Goal: Find specific page/section: Find specific page/section

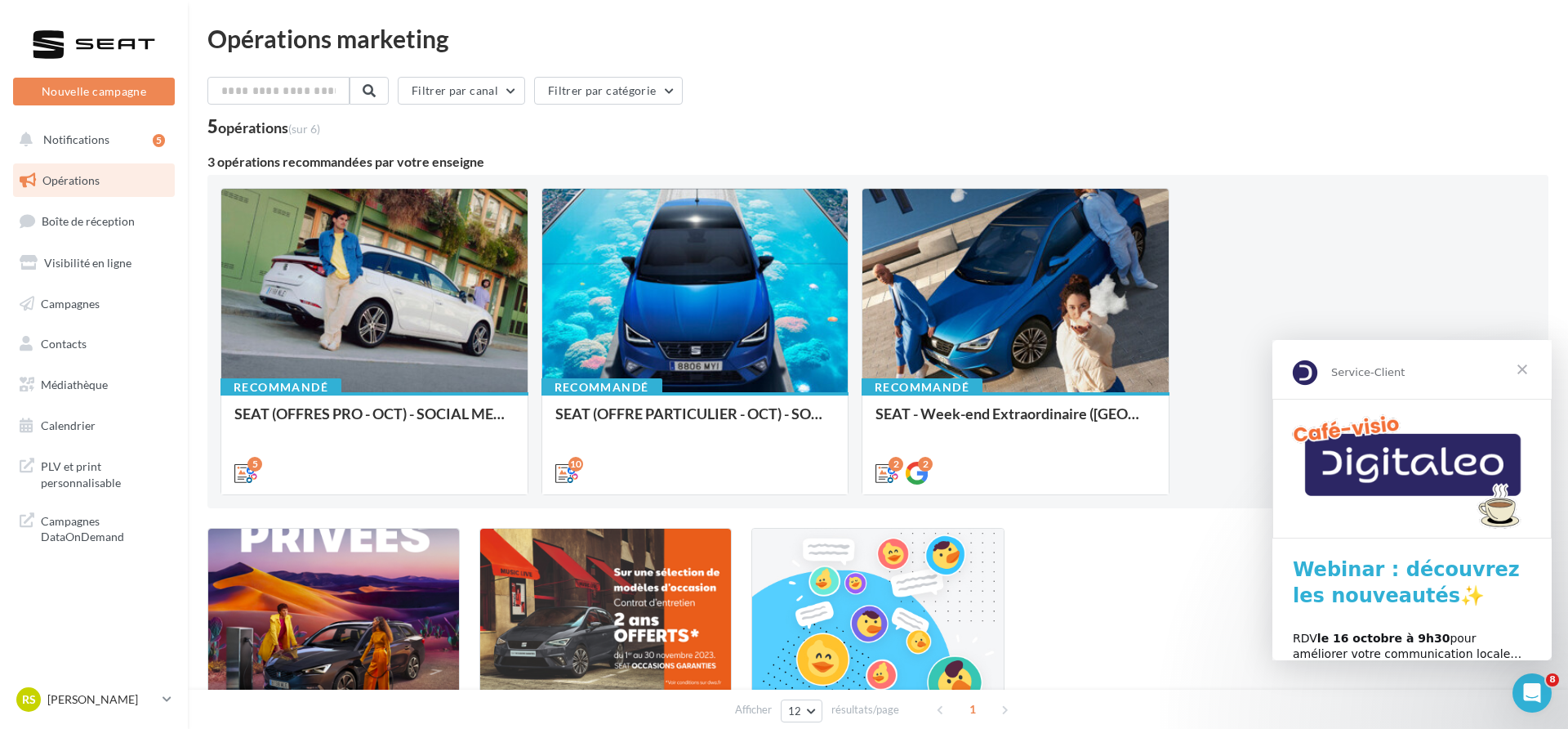
click at [1522, 368] on span "Fermer" at bounding box center [1522, 369] width 59 height 59
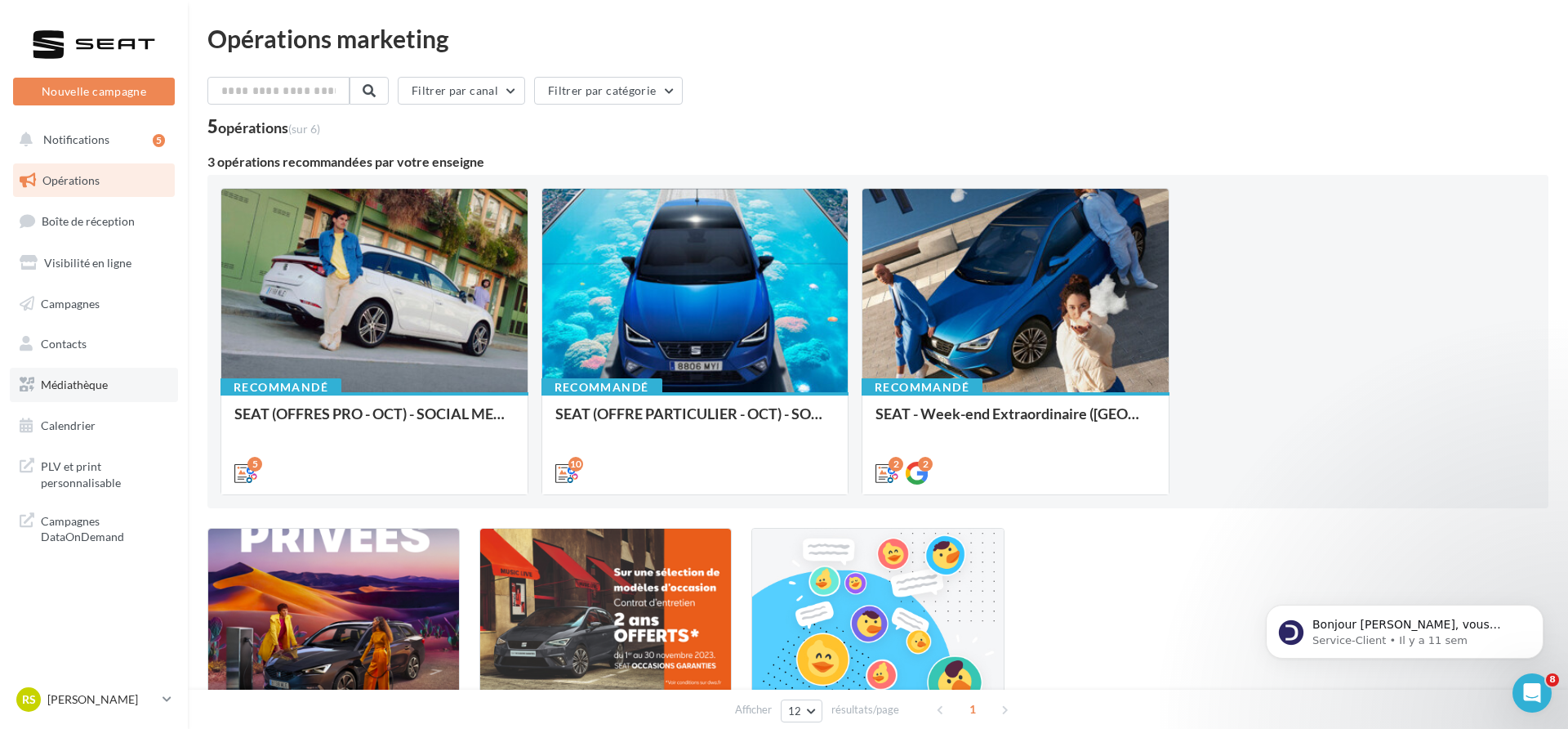
click at [108, 384] on link "Médiathèque" at bounding box center [94, 385] width 168 height 34
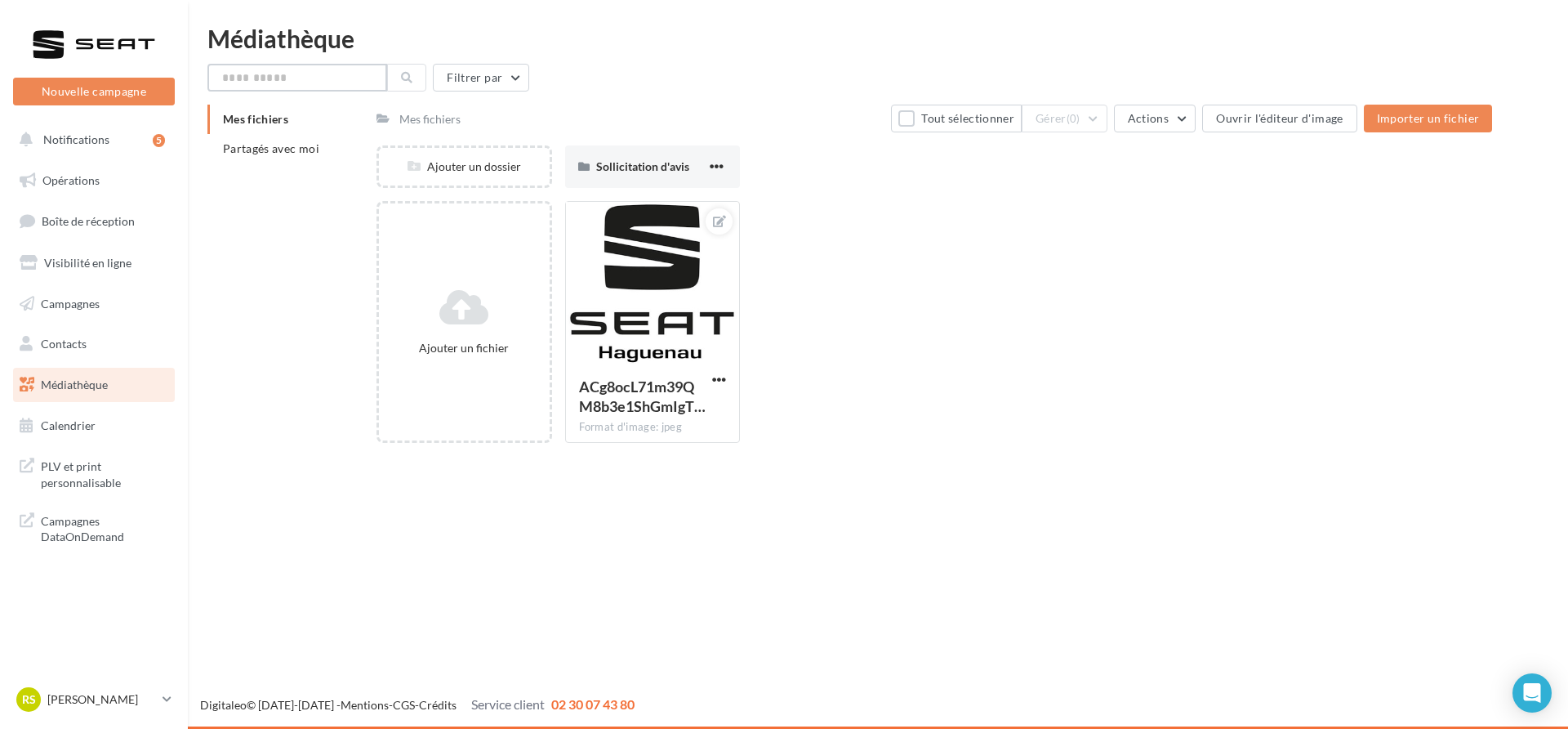
click at [274, 90] on input "text" at bounding box center [297, 77] width 179 height 28
click at [281, 134] on li "Partagés avec moi" at bounding box center [285, 148] width 156 height 29
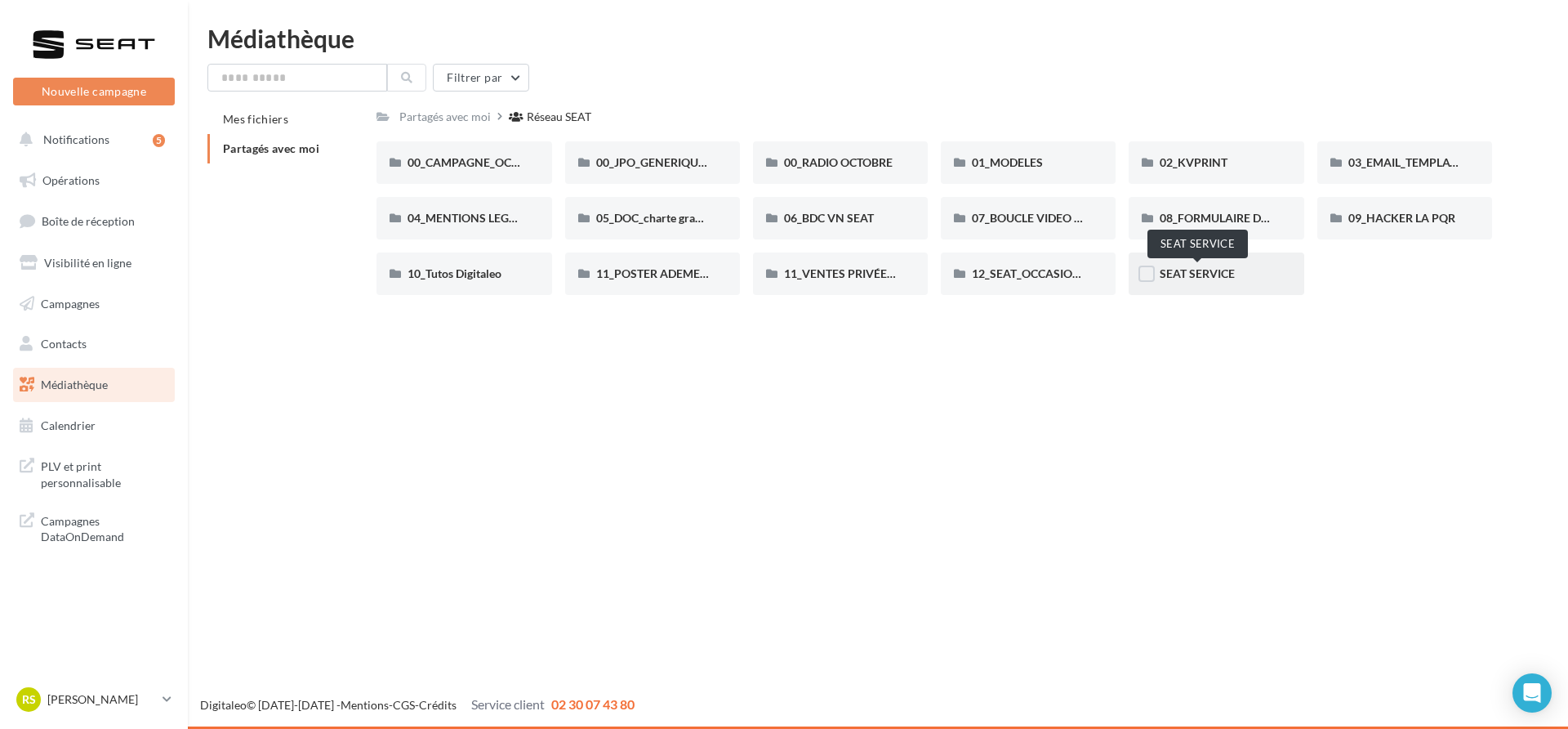
click at [1166, 277] on span "SEAT SERVICE" at bounding box center [1197, 273] width 75 height 14
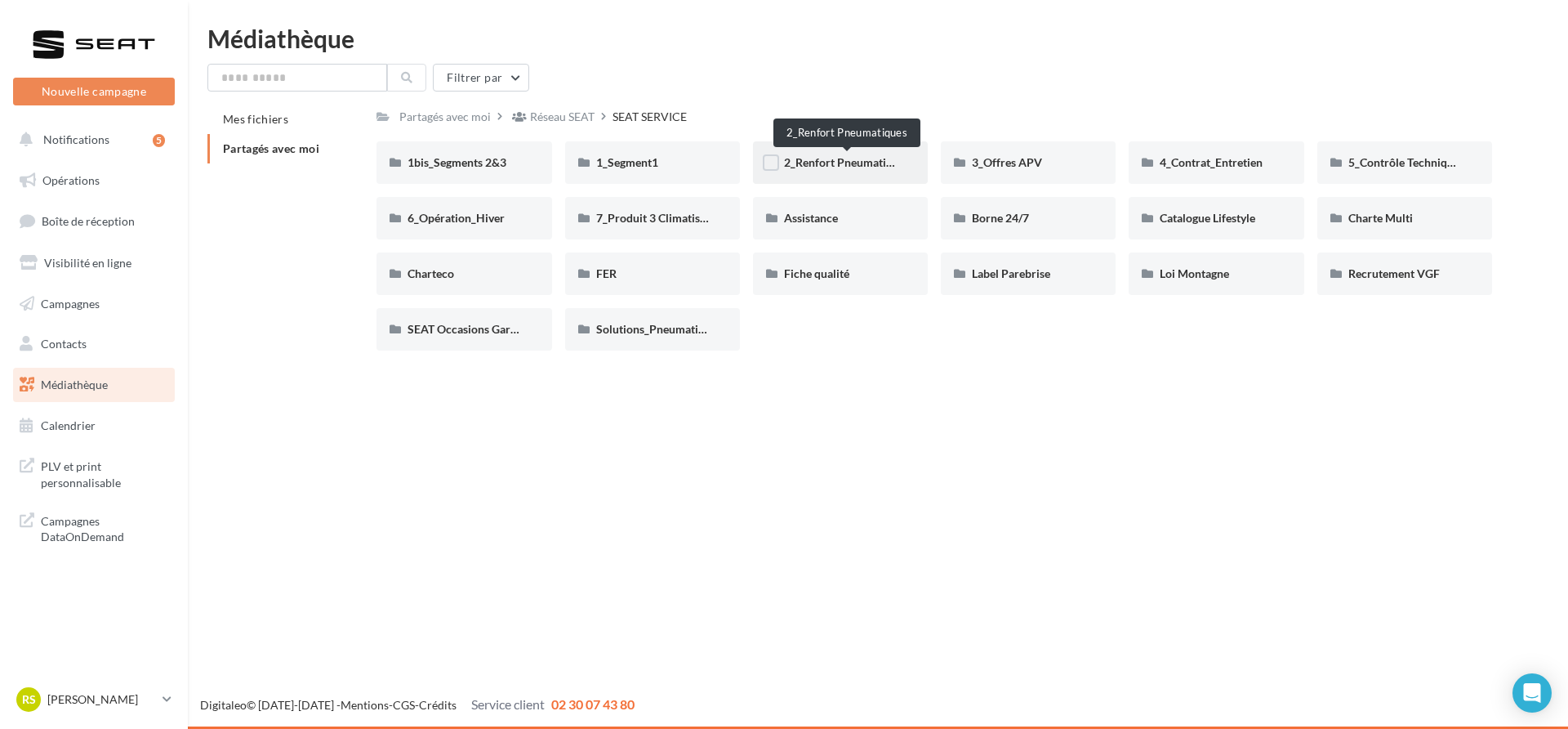
click at [831, 169] on span "2_Renfort Pneumatiques" at bounding box center [846, 162] width 126 height 14
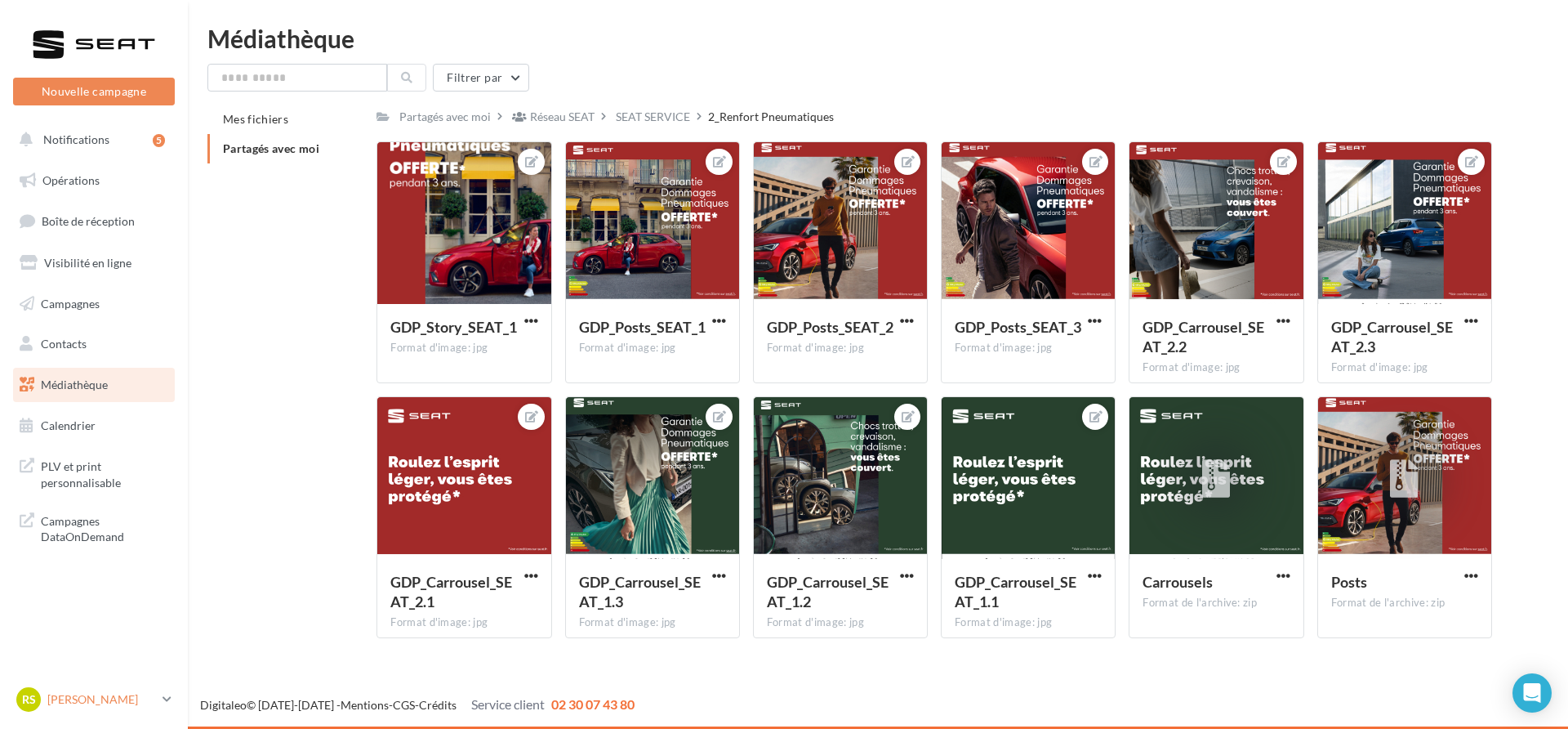
click at [133, 698] on p "[PERSON_NAME]" at bounding box center [102, 700] width 108 height 17
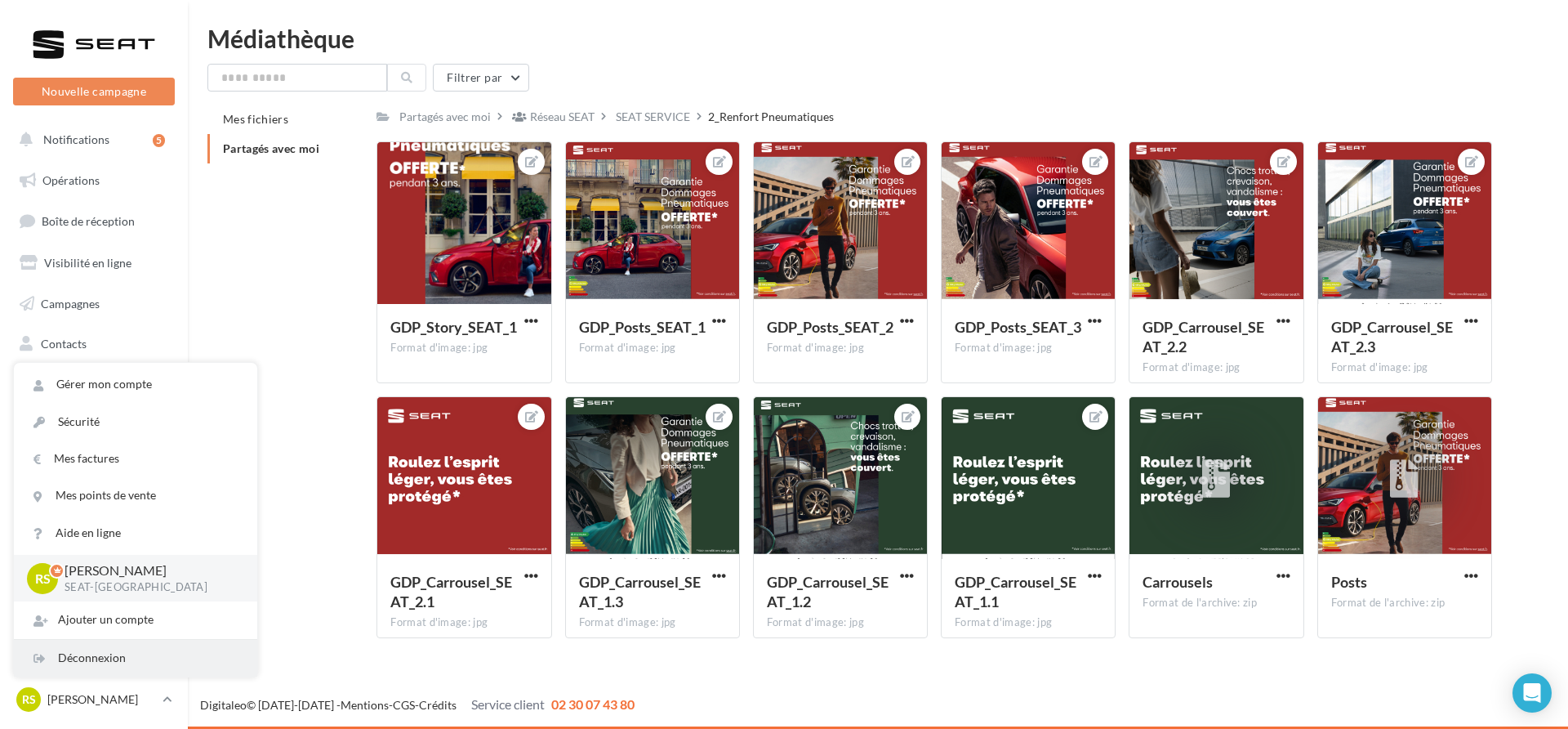
click at [131, 656] on div "Déconnexion" at bounding box center [136, 658] width 243 height 37
